Goal: Task Accomplishment & Management: Manage account settings

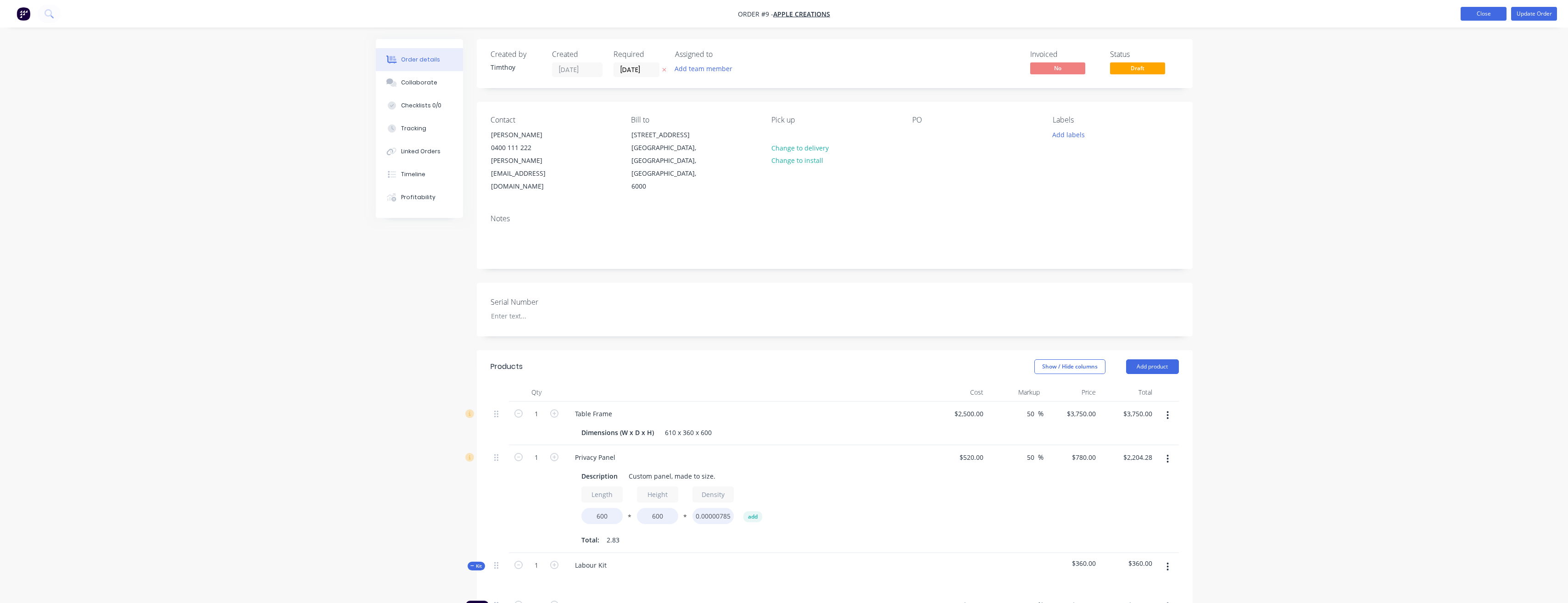
click at [1488, 13] on button "Close" at bounding box center [1483, 13] width 46 height 13
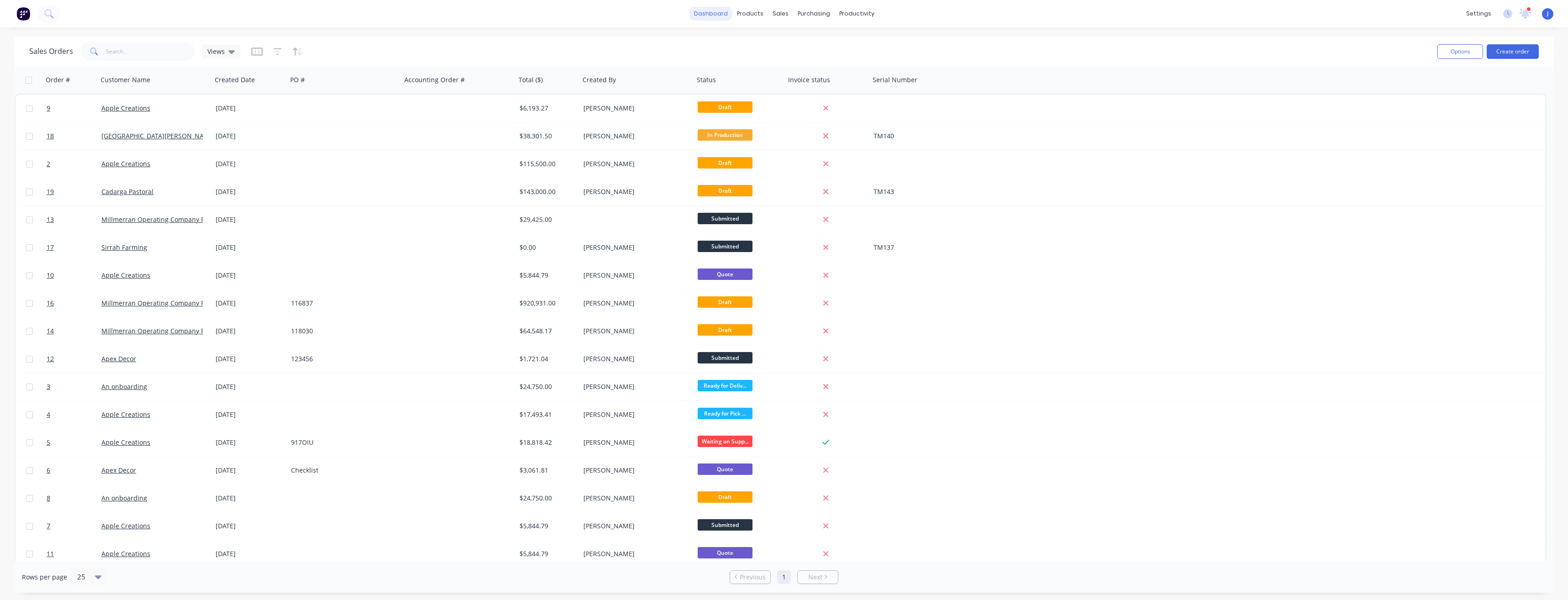
click at [718, 14] on link "dashboard" at bounding box center [711, 13] width 43 height 13
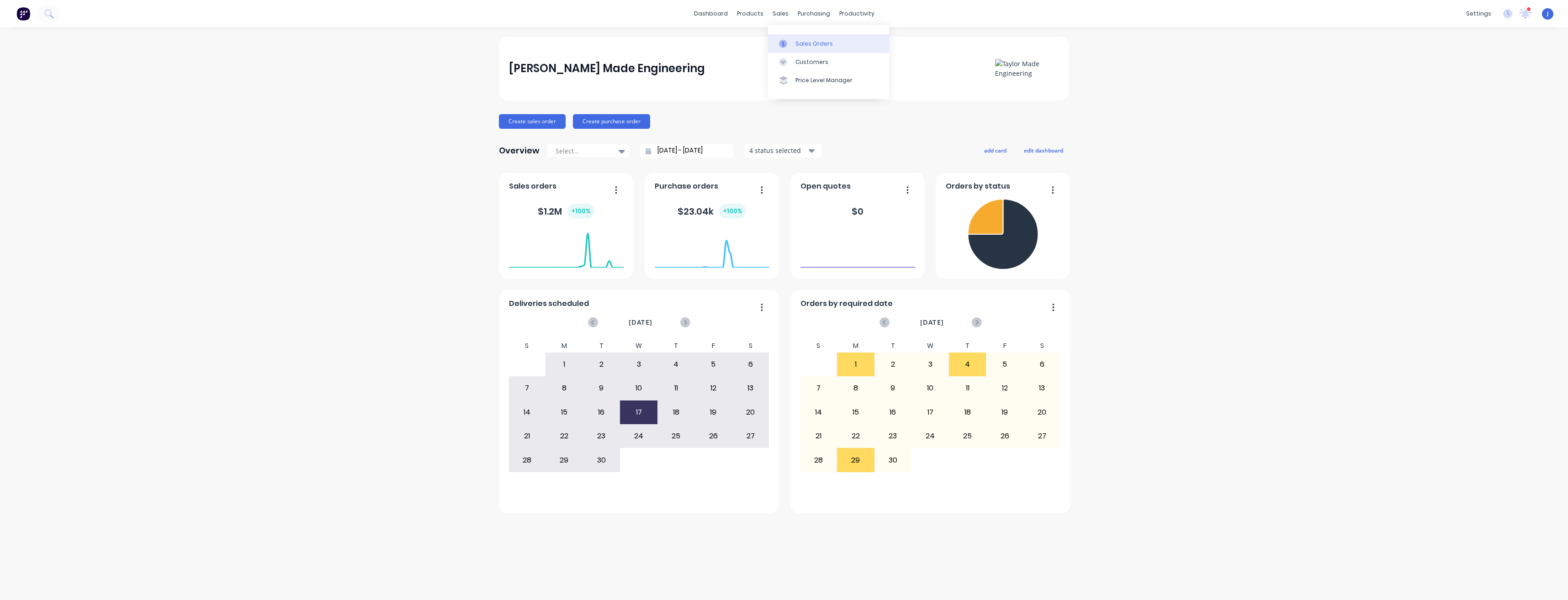
click at [796, 40] on div "Sales Orders" at bounding box center [814, 44] width 38 height 8
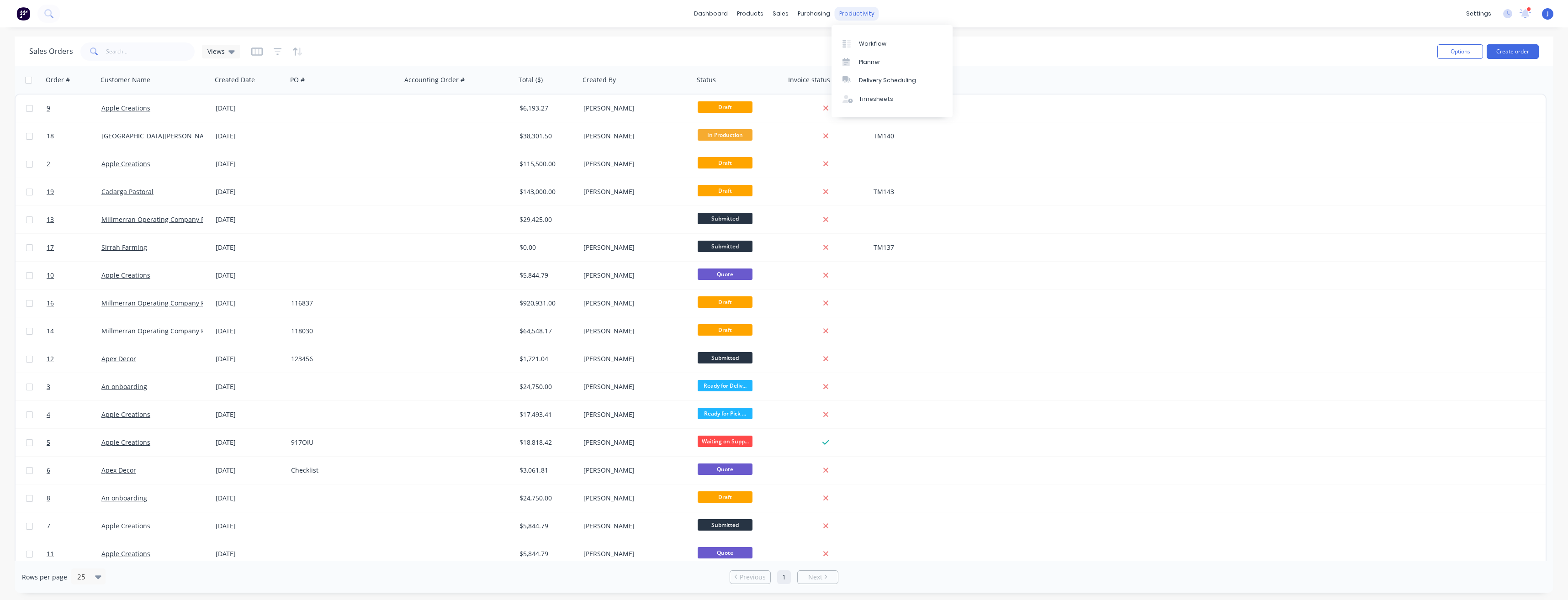
click at [856, 15] on div "productivity" at bounding box center [857, 13] width 45 height 13
click at [867, 62] on div "Planner" at bounding box center [870, 62] width 21 height 8
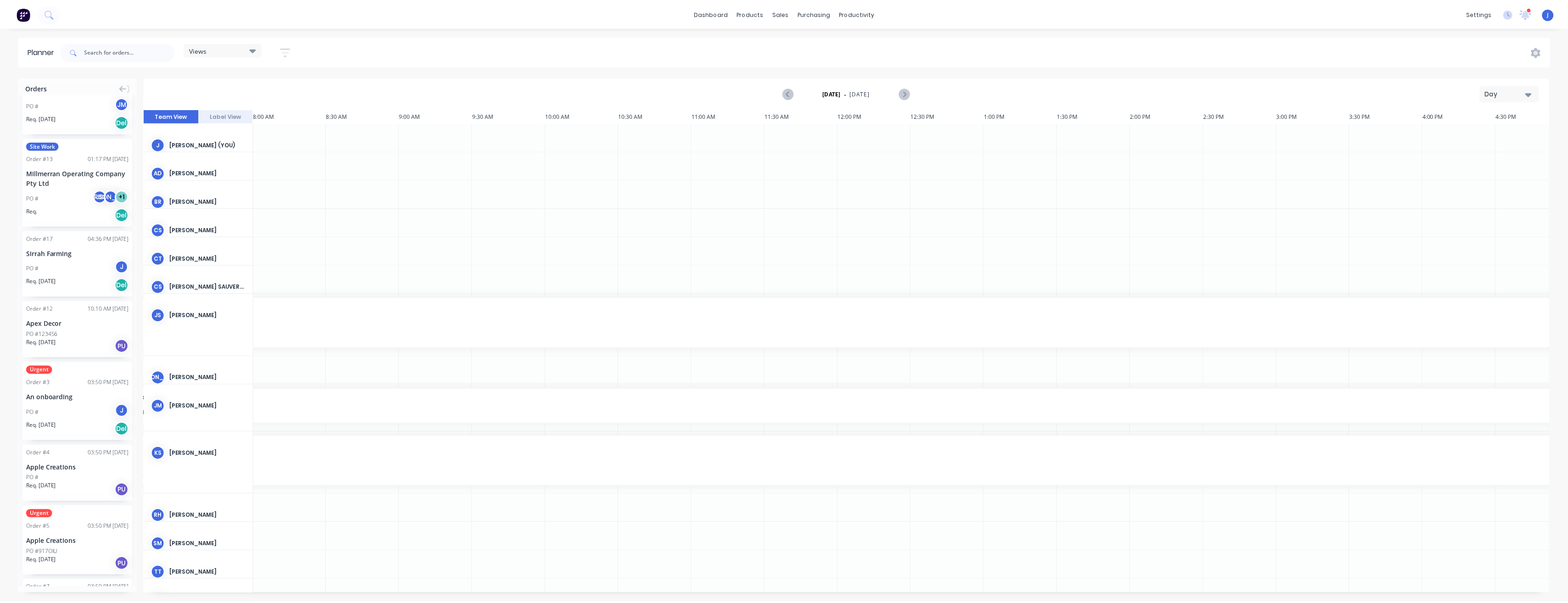
scroll to position [95, 0]
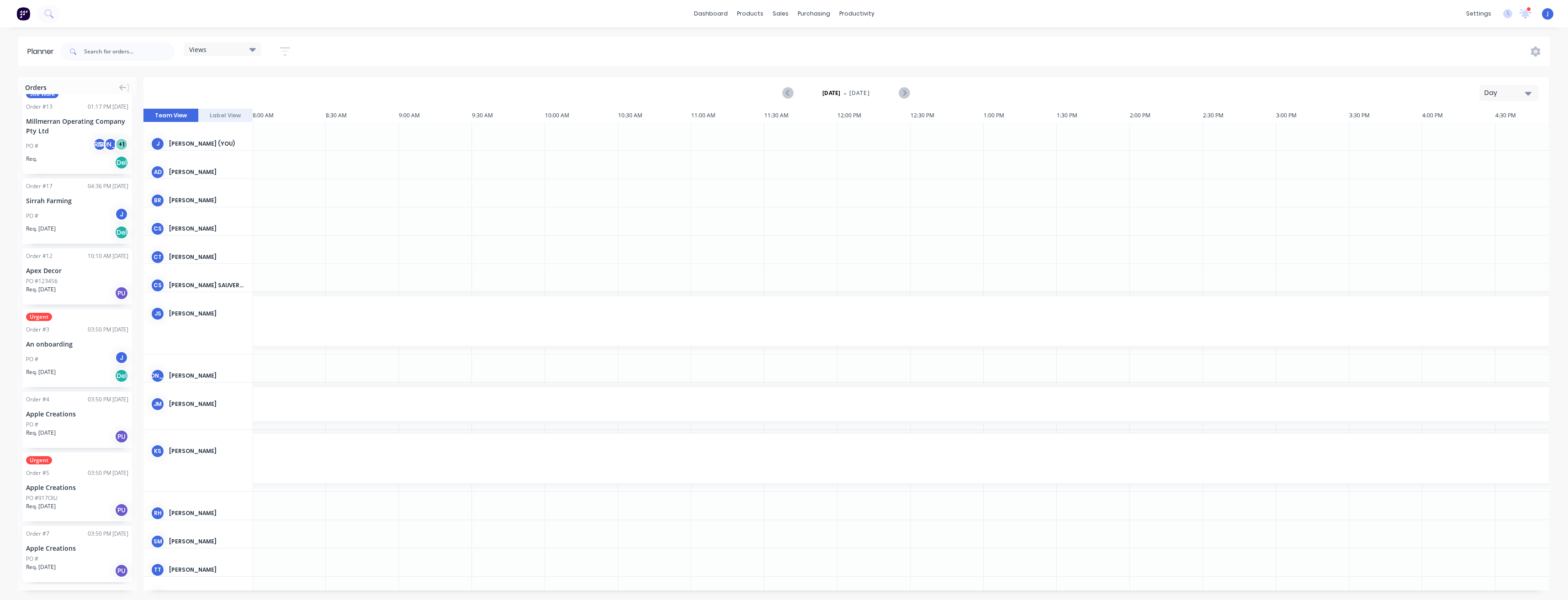
click at [55, 266] on div "Apex Decor" at bounding box center [77, 271] width 103 height 10
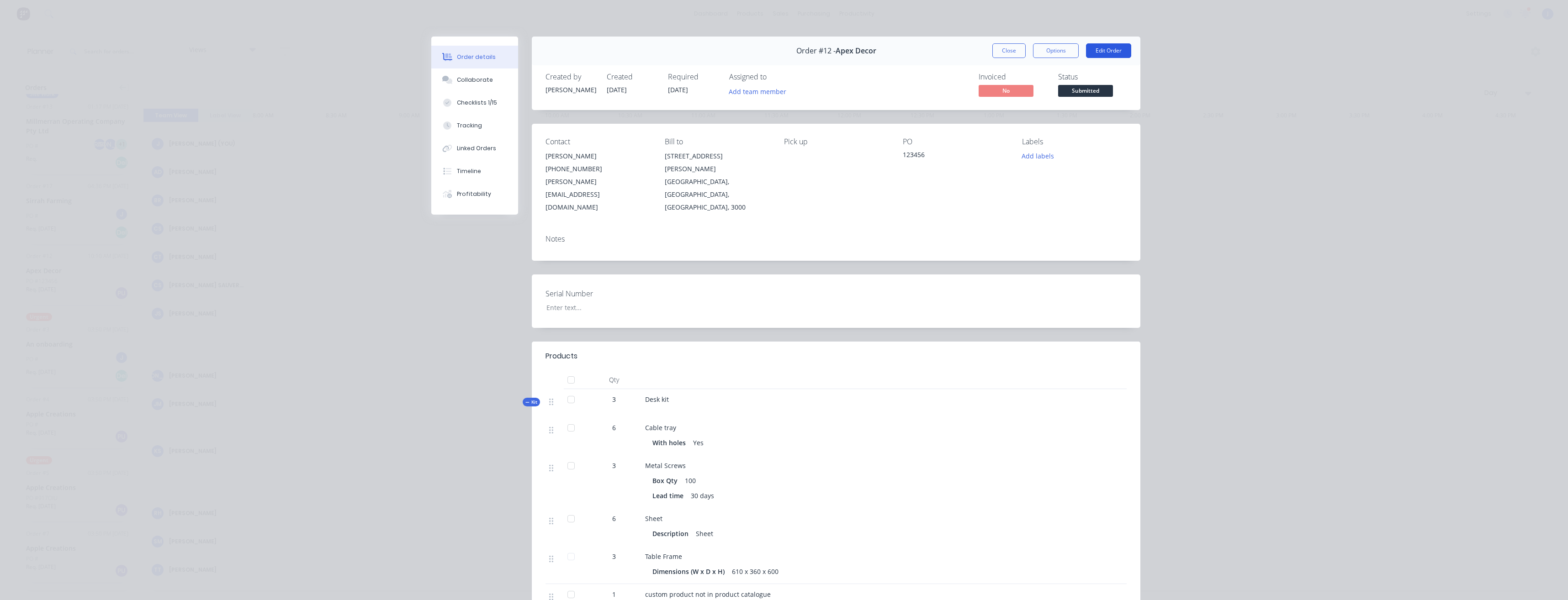
click at [1107, 51] on button "Edit Order" at bounding box center [1108, 51] width 46 height 14
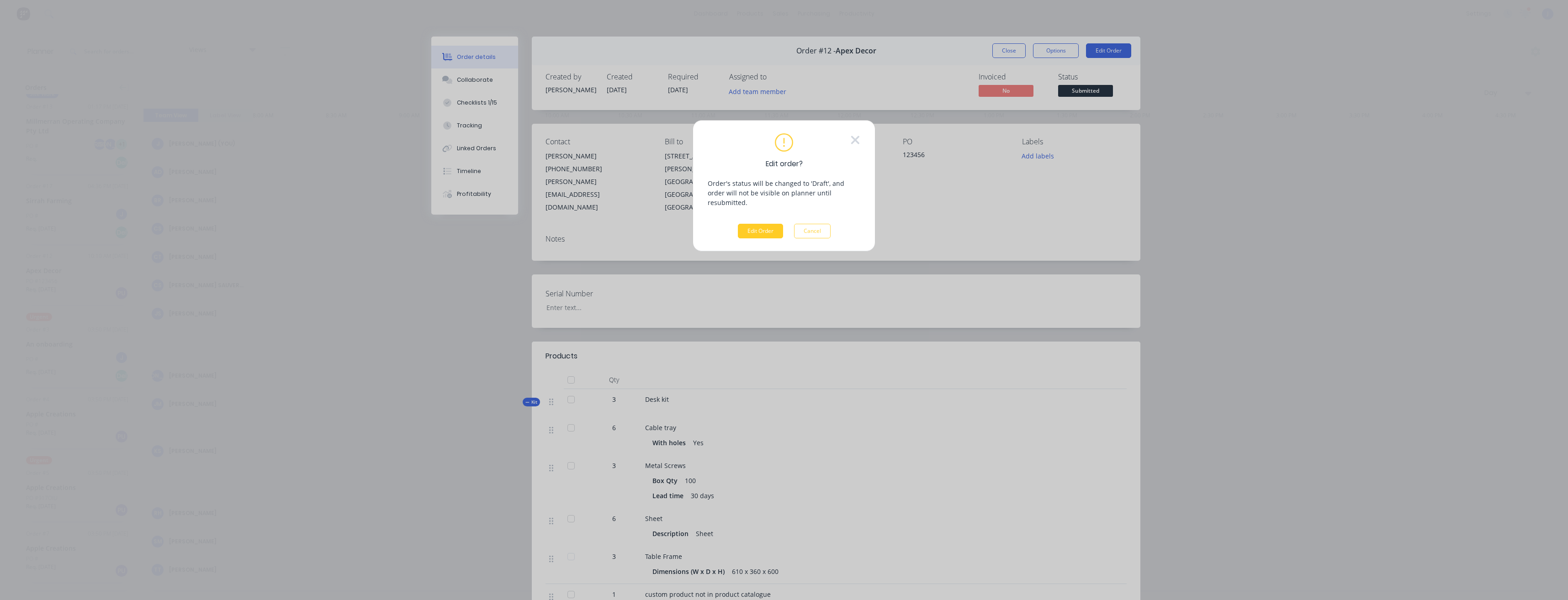
click at [748, 226] on button "Edit Order" at bounding box center [760, 231] width 46 height 14
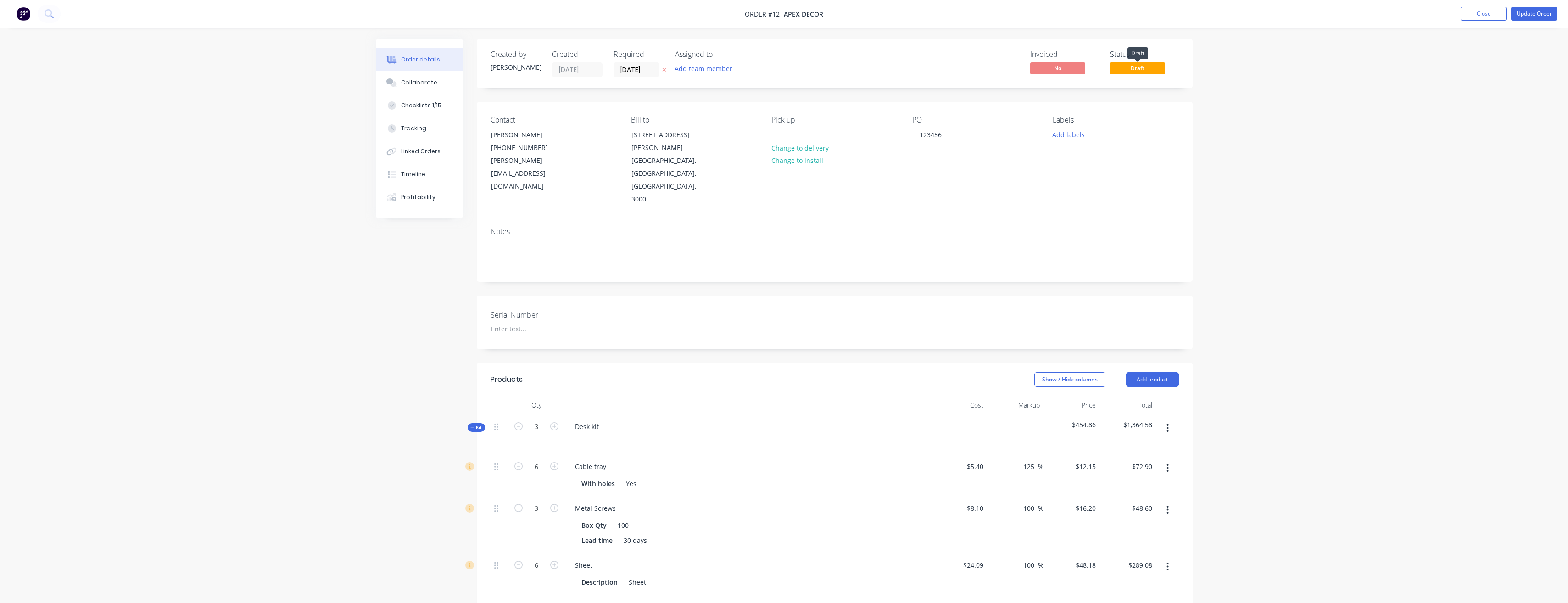
click at [1142, 68] on span "Draft" at bounding box center [1137, 68] width 55 height 12
click at [1131, 70] on span "Draft" at bounding box center [1137, 68] width 55 height 12
drag, startPoint x: 1148, startPoint y: 70, endPoint x: 1527, endPoint y: 12, distance: 383.4
click at [1527, 12] on button "Update Order" at bounding box center [1534, 13] width 46 height 13
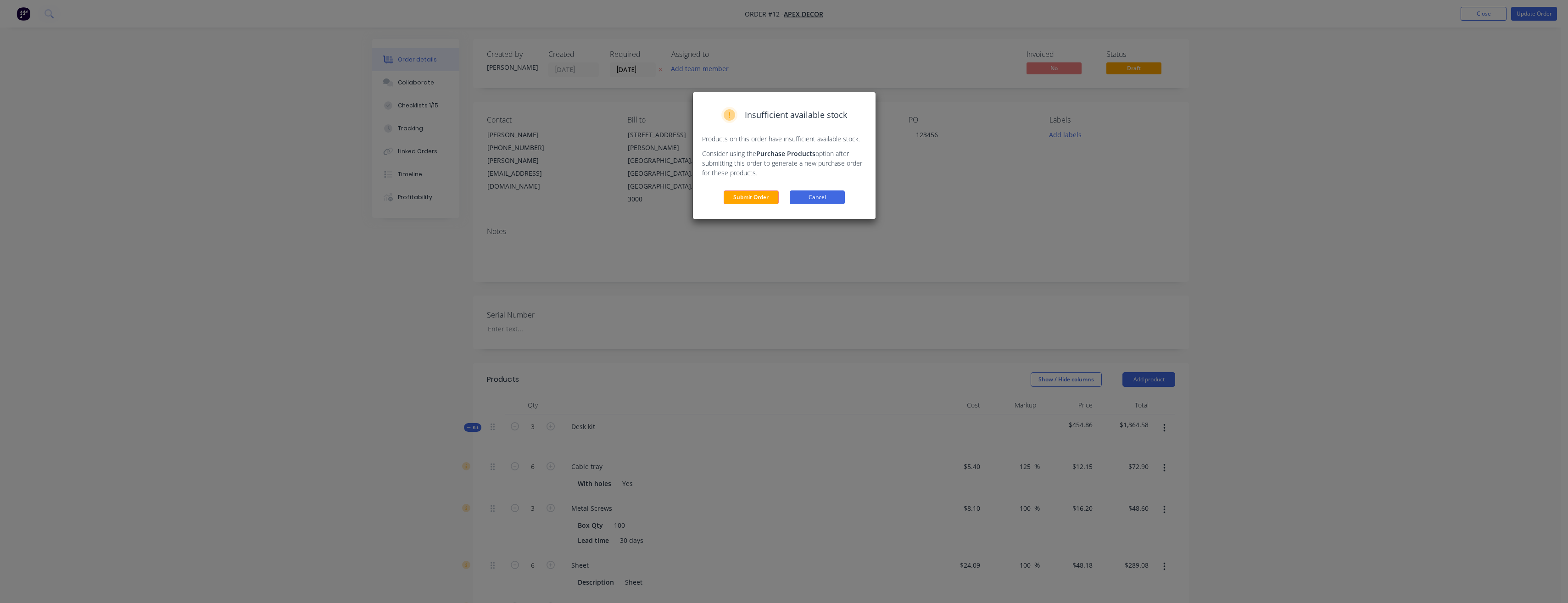
click at [834, 197] on button "Cancel" at bounding box center [816, 197] width 55 height 13
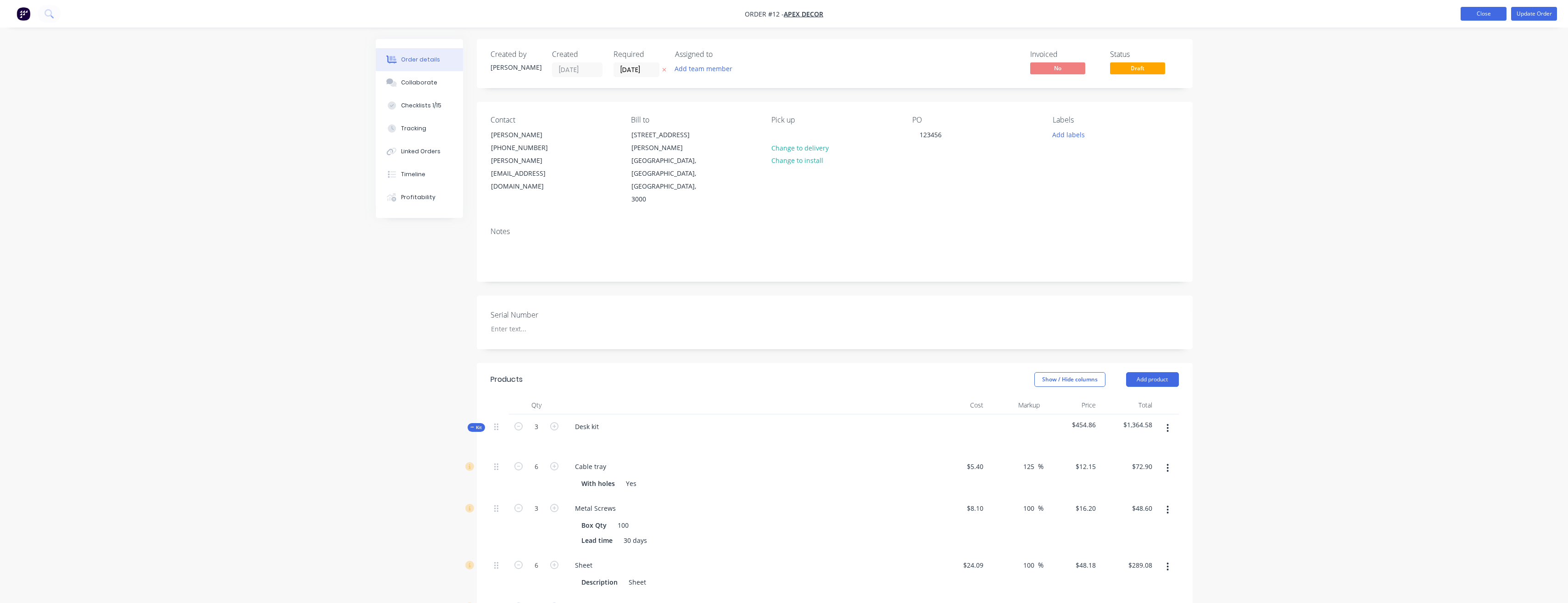
click at [1472, 13] on button "Close" at bounding box center [1483, 13] width 46 height 13
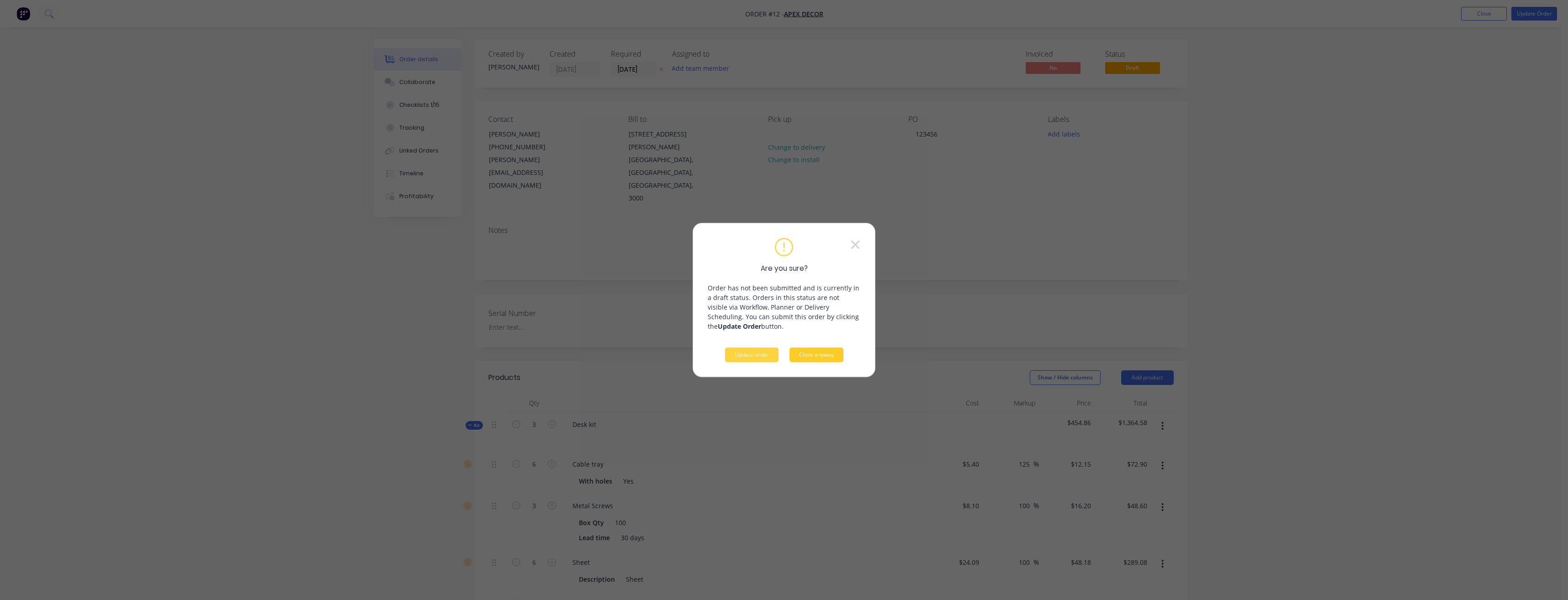
click at [805, 358] on button "Close anyway" at bounding box center [816, 354] width 54 height 14
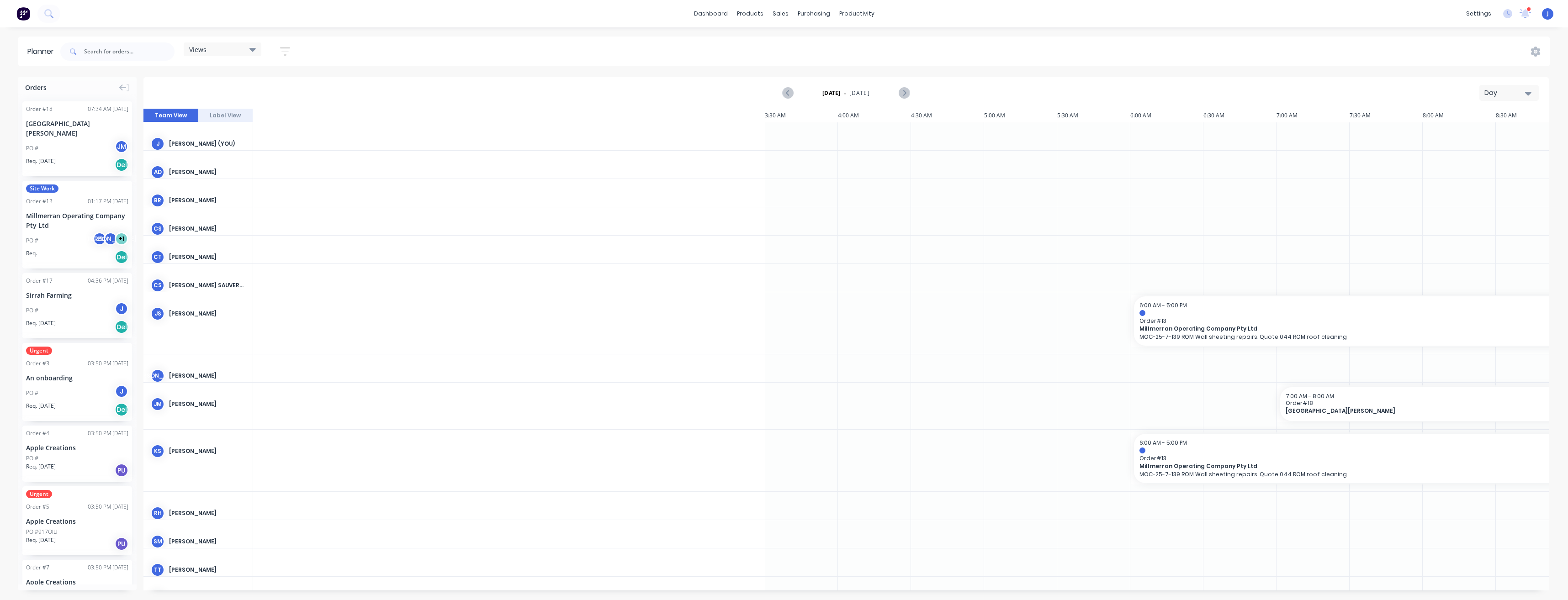
scroll to position [0, 1170]
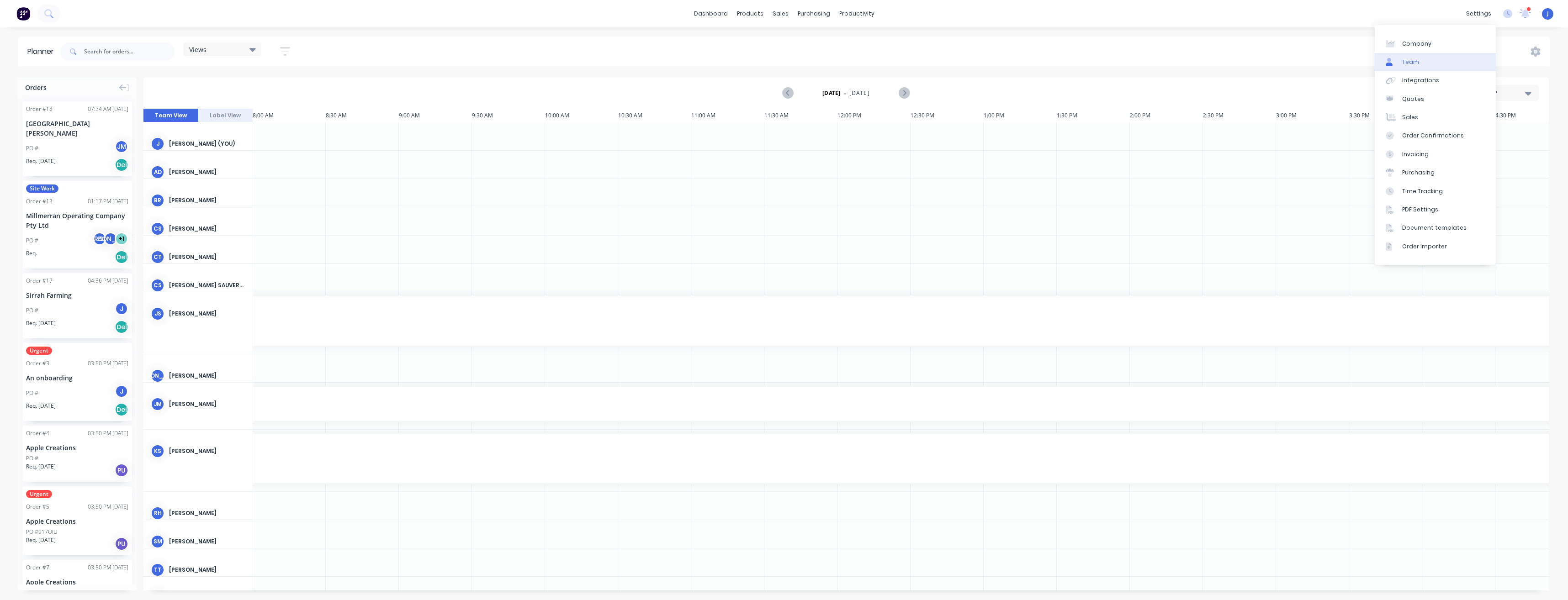
click at [1426, 62] on link "Team" at bounding box center [1435, 62] width 121 height 18
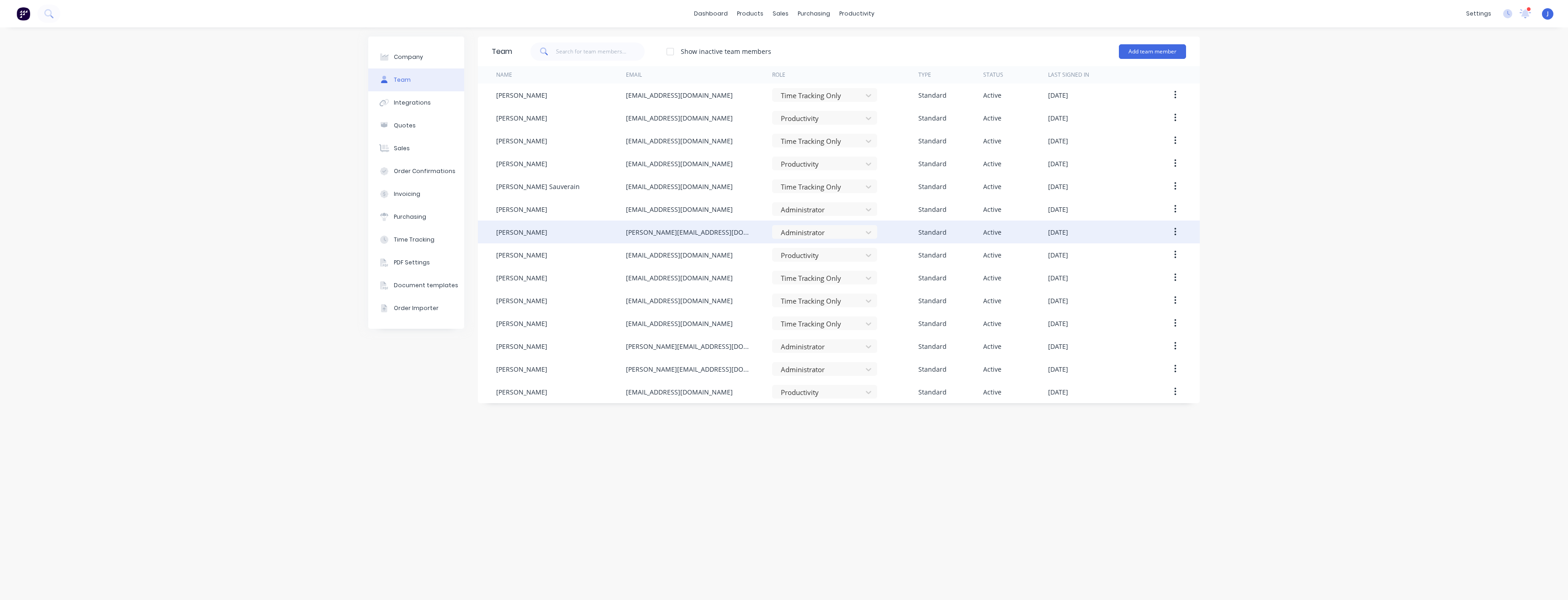
click at [571, 232] on div "[PERSON_NAME]" at bounding box center [561, 232] width 129 height 23
click at [515, 234] on div "[PERSON_NAME]" at bounding box center [521, 232] width 51 height 10
click at [515, 232] on div "[PERSON_NAME]" at bounding box center [521, 232] width 51 height 10
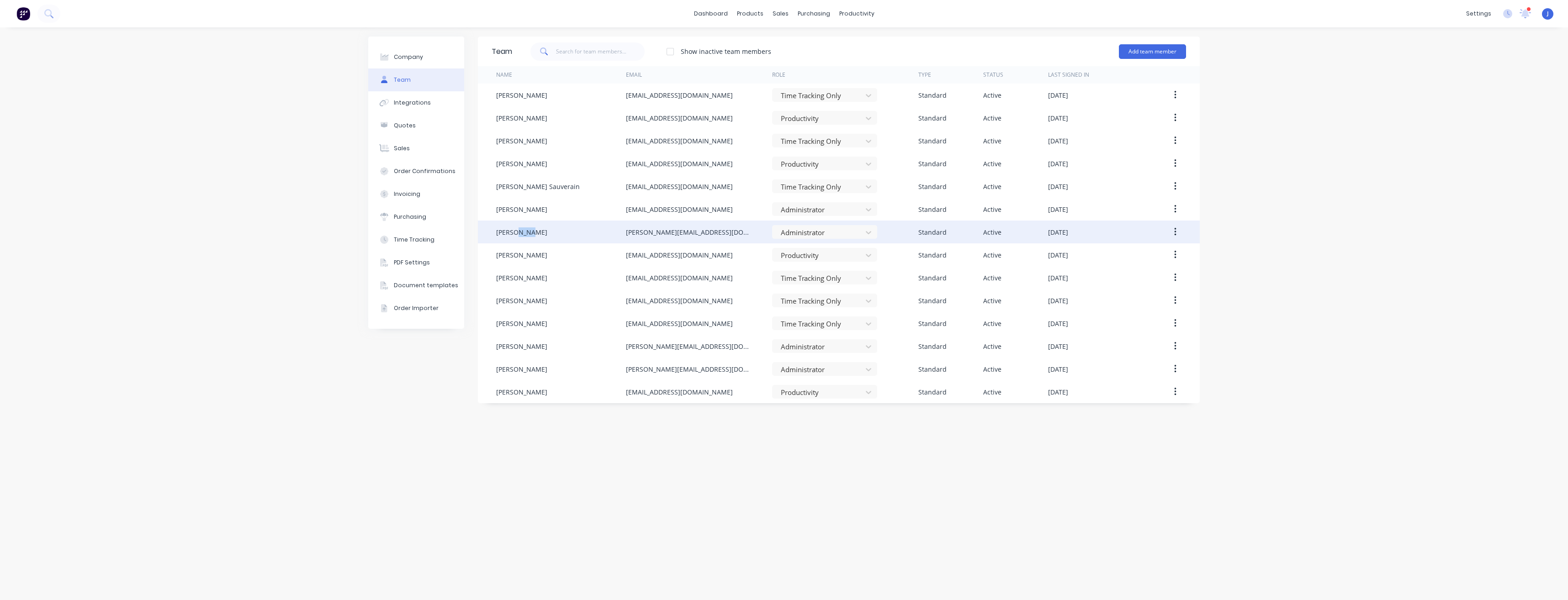
click at [515, 232] on div "[PERSON_NAME]" at bounding box center [521, 232] width 51 height 10
click at [1175, 230] on icon "button" at bounding box center [1175, 231] width 3 height 10
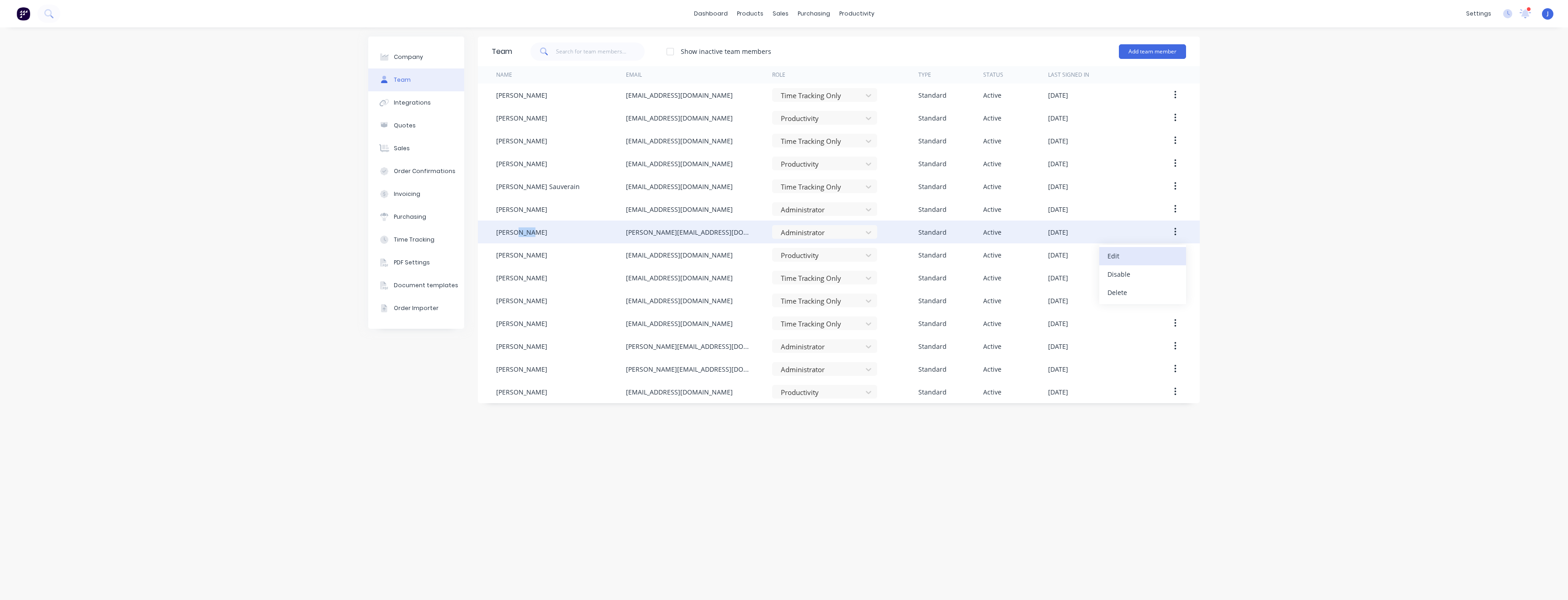
click at [1140, 259] on div "Edit" at bounding box center [1142, 255] width 71 height 13
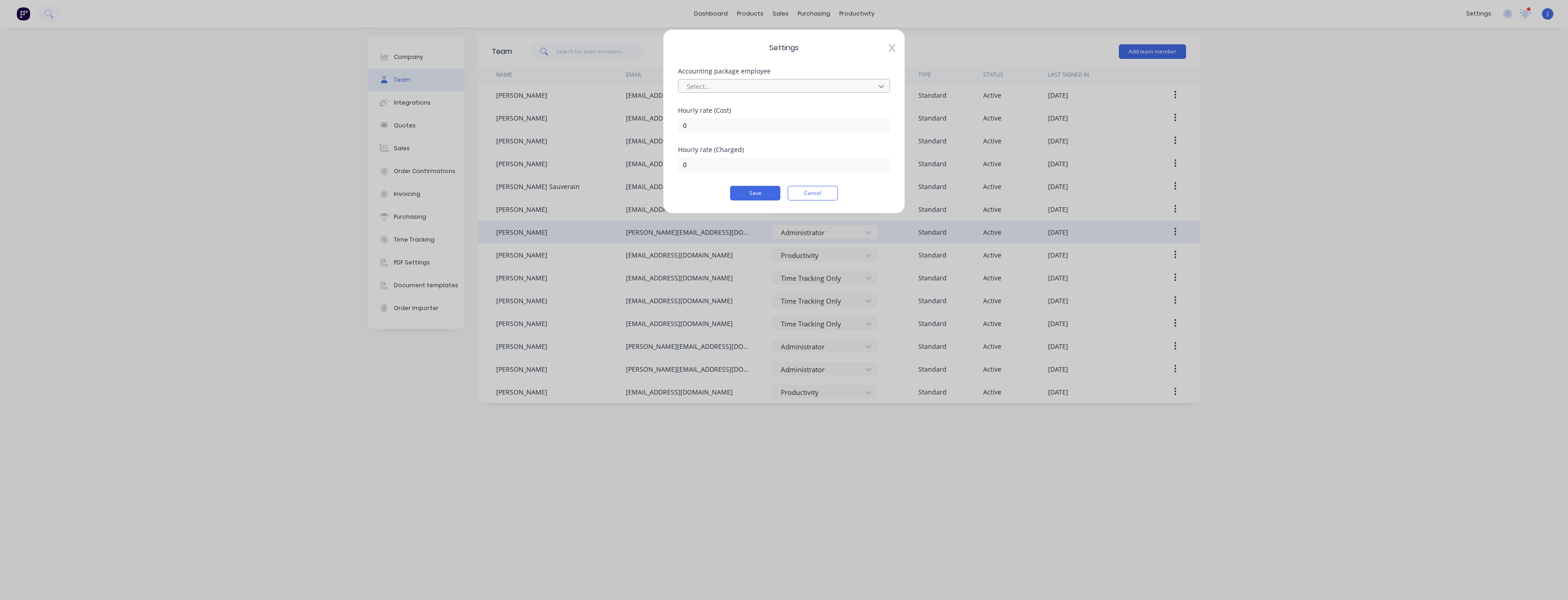
click at [889, 86] on div at bounding box center [881, 87] width 16 height 14
click at [840, 57] on div "Settings Accounting package employee 52 results available. Use Up and Down to c…" at bounding box center [783, 121] width 242 height 185
click at [822, 192] on button "Cancel" at bounding box center [813, 193] width 50 height 14
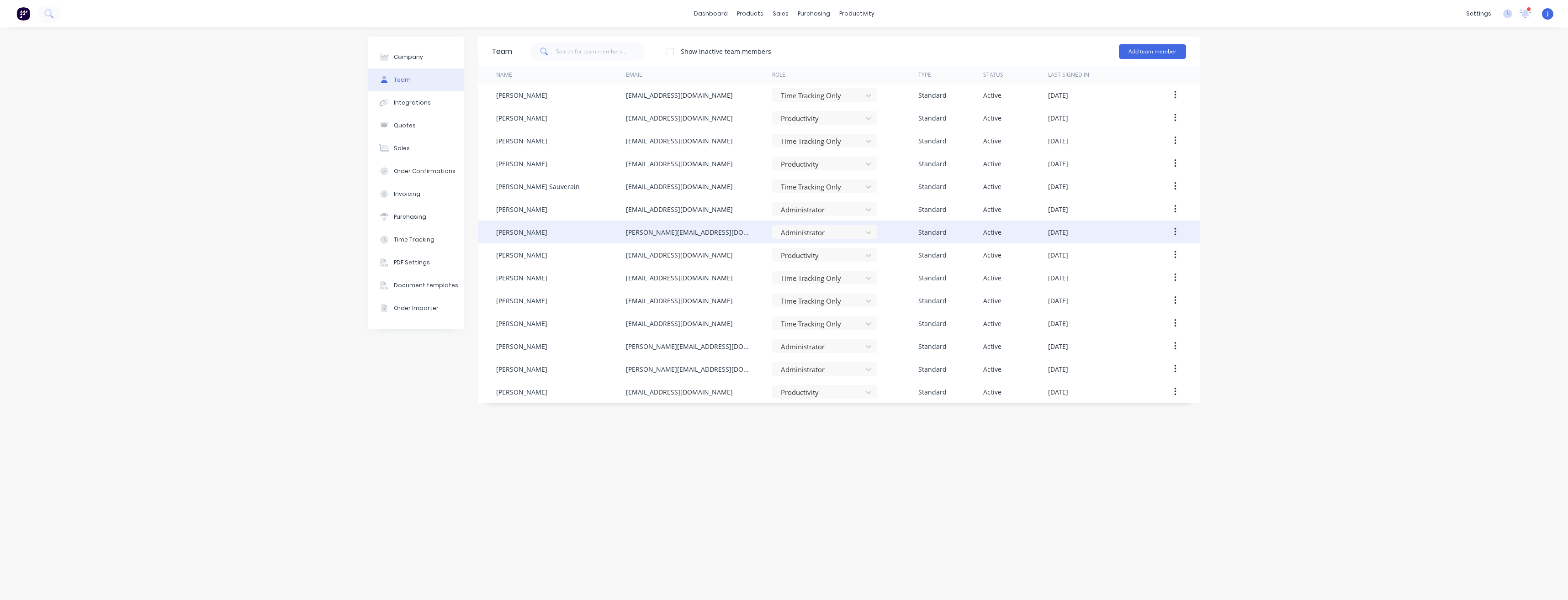
click at [670, 49] on div at bounding box center [670, 52] width 18 height 18
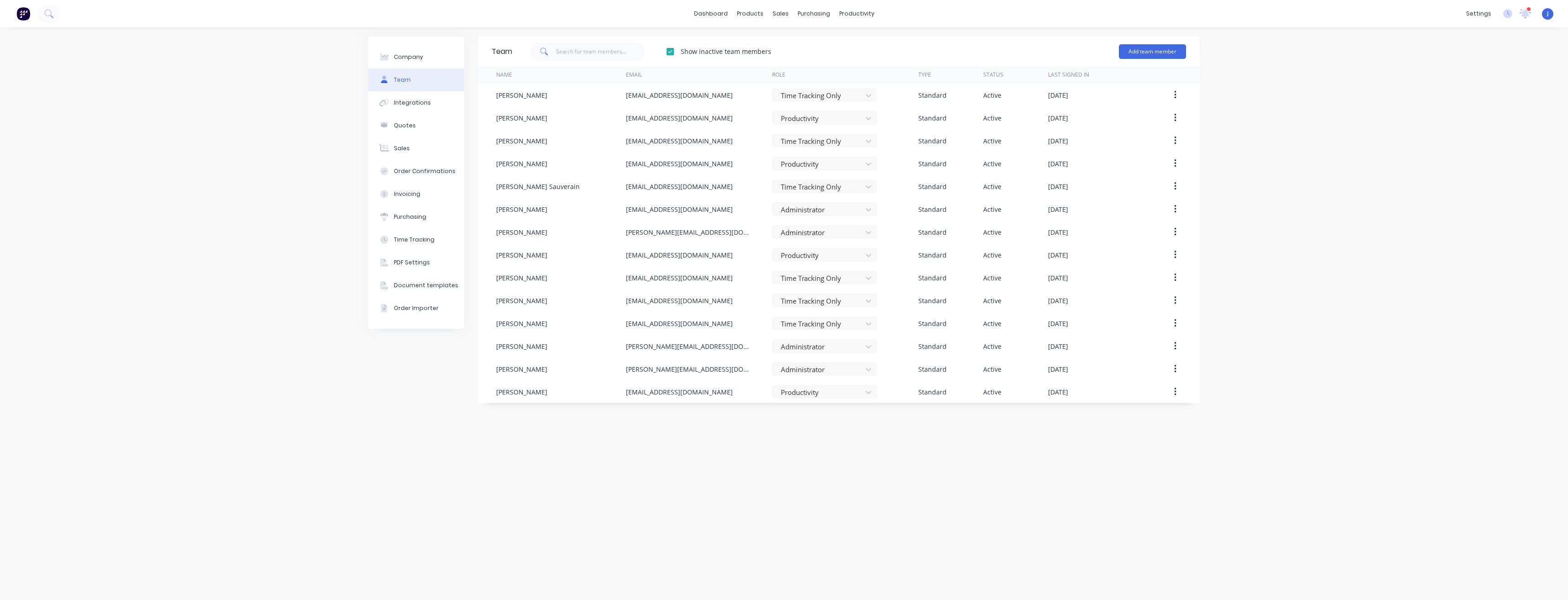
click at [670, 53] on div at bounding box center [670, 52] width 18 height 18
click at [864, 101] on div "Timesheets" at bounding box center [876, 98] width 34 height 8
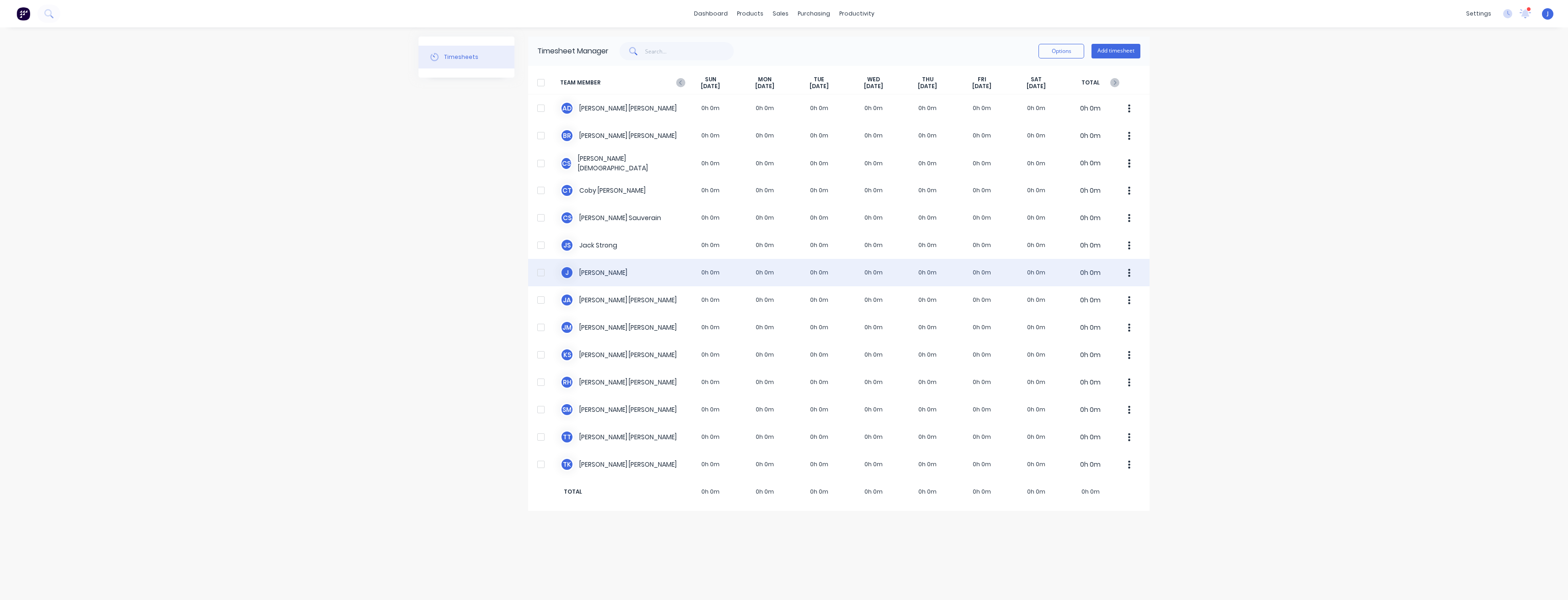
click at [608, 273] on div "[PERSON_NAME] 0h 0m 0h 0m 0h 0m 0h 0m 0h 0m 0h 0m 0h 0m 0h 0m" at bounding box center [838, 272] width 621 height 28
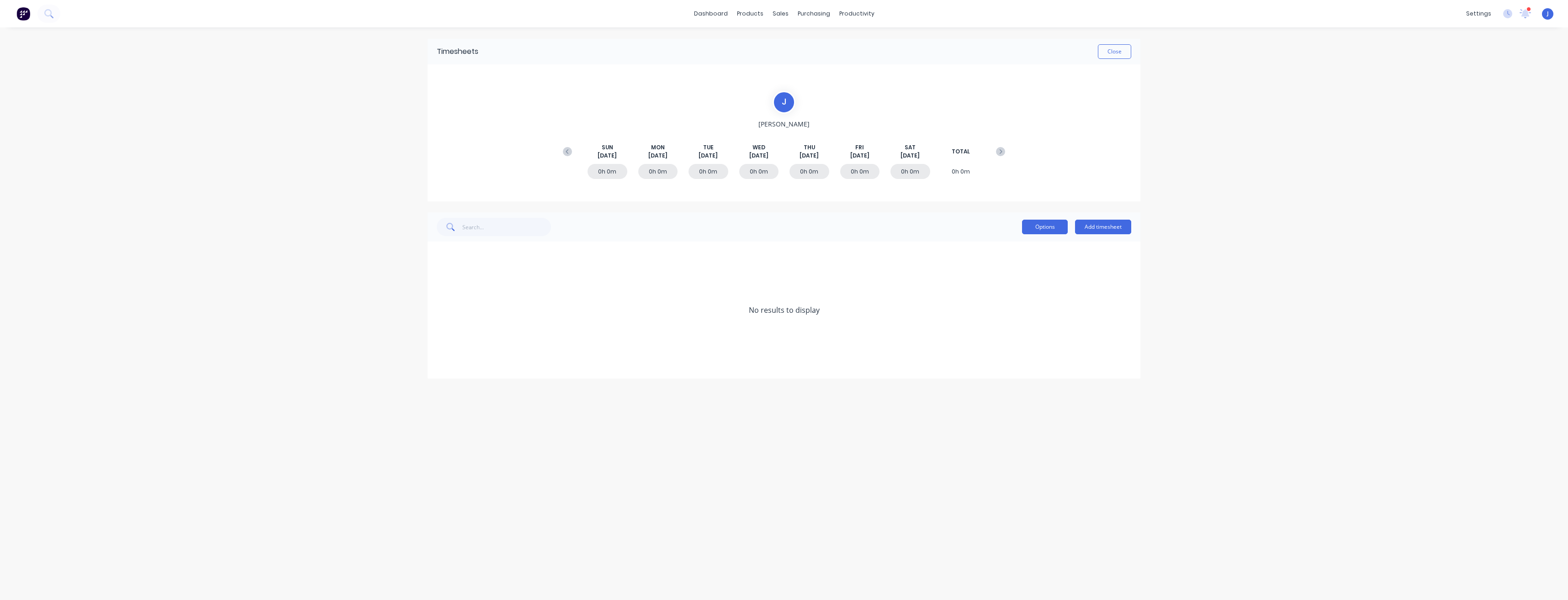
click at [1030, 230] on button "Options" at bounding box center [1044, 227] width 46 height 14
click at [873, 262] on div "No results to display" at bounding box center [784, 310] width 713 height 137
click at [1108, 53] on button "Close" at bounding box center [1113, 52] width 33 height 14
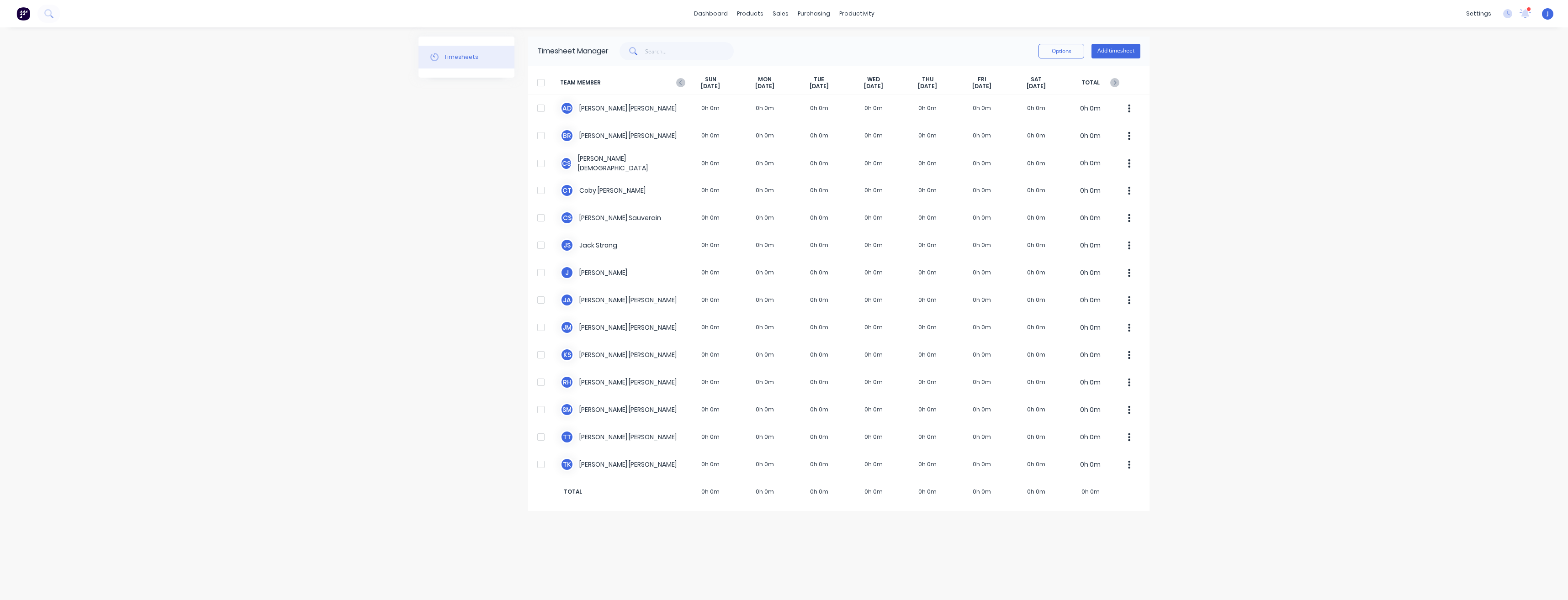
click at [418, 160] on div "dashboard products sales purchasing productivity dashboard products Product Cat…" at bounding box center [784, 300] width 1568 height 600
